Goal: Transaction & Acquisition: Book appointment/travel/reservation

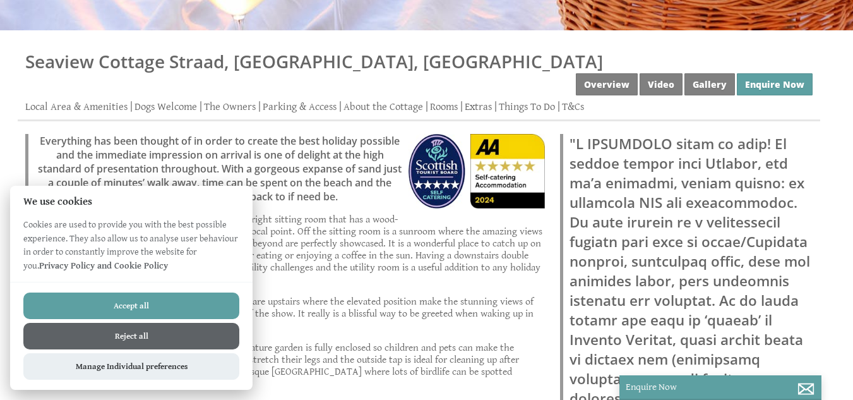
scroll to position [253, 0]
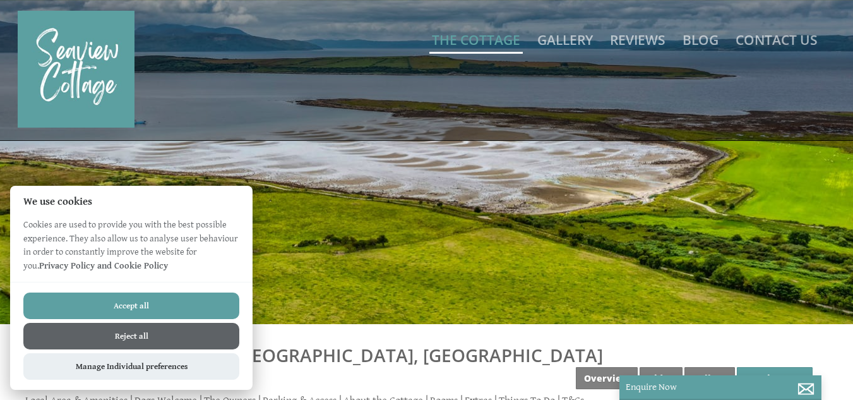
click at [479, 40] on link "The Cottage" at bounding box center [476, 40] width 88 height 18
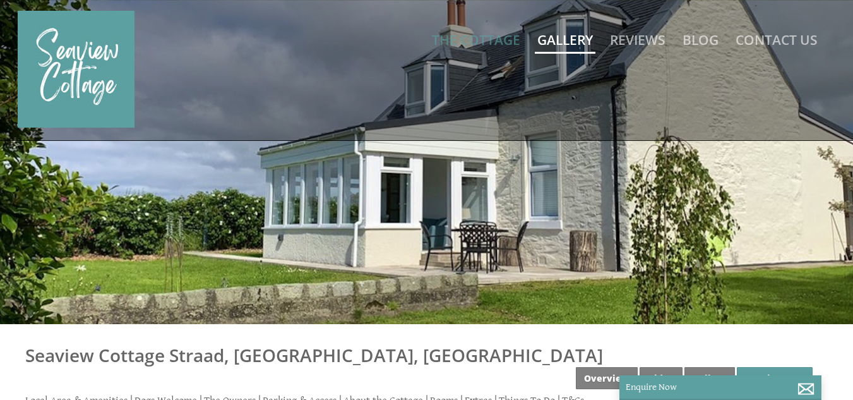
click at [576, 44] on link "Gallery" at bounding box center [565, 40] width 56 height 18
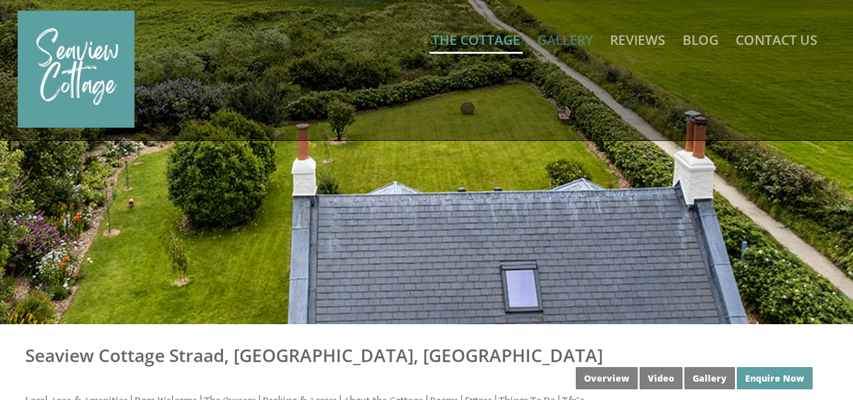
click at [485, 42] on link "The Cottage" at bounding box center [476, 40] width 88 height 18
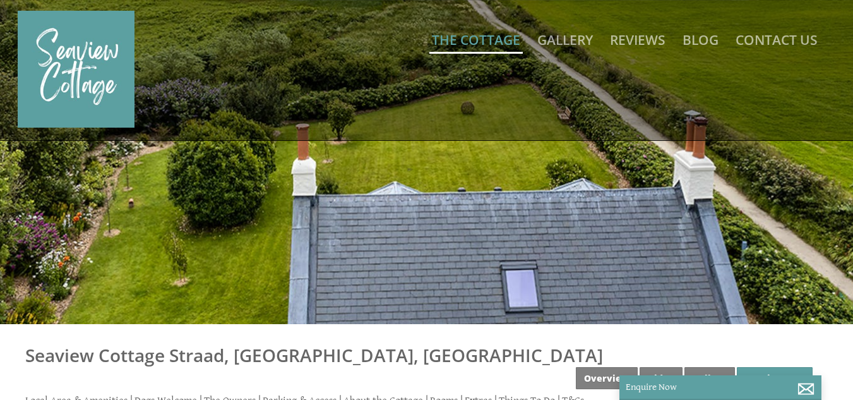
click at [466, 44] on link "The Cottage" at bounding box center [476, 40] width 88 height 18
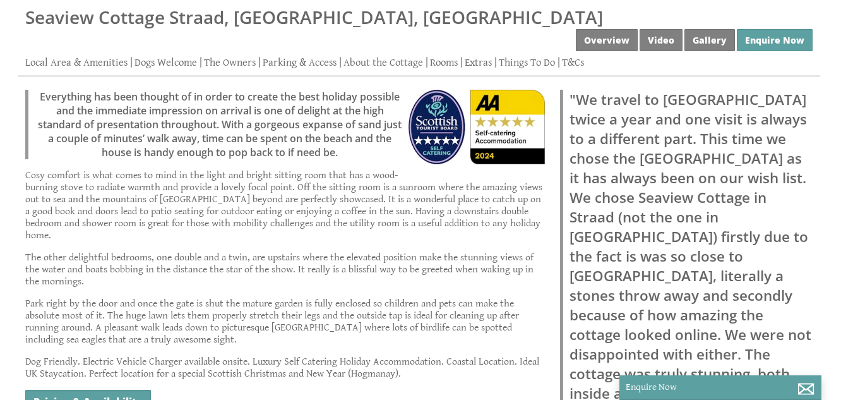
scroll to position [316, 0]
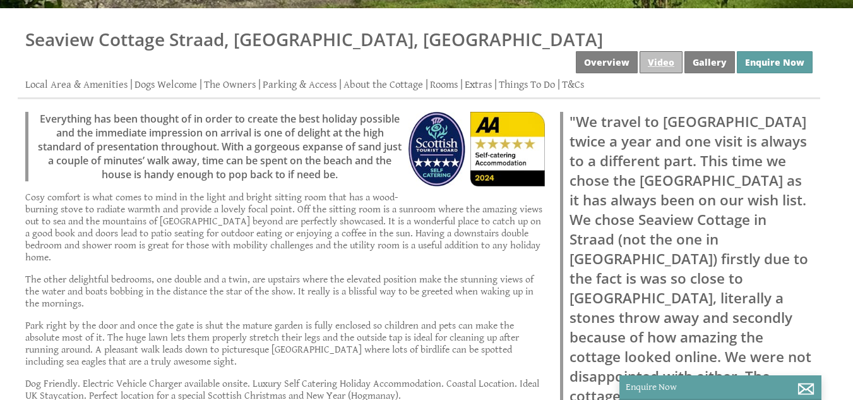
click at [667, 51] on link "Video" at bounding box center [661, 62] width 43 height 22
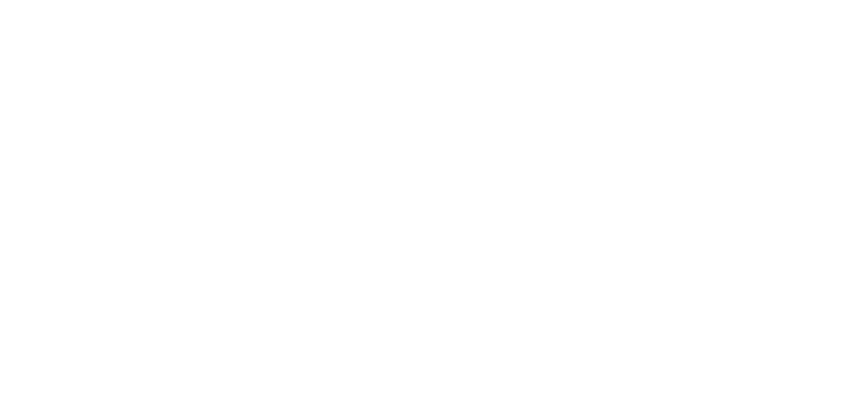
scroll to position [505, 0]
